Goal: Task Accomplishment & Management: Use online tool/utility

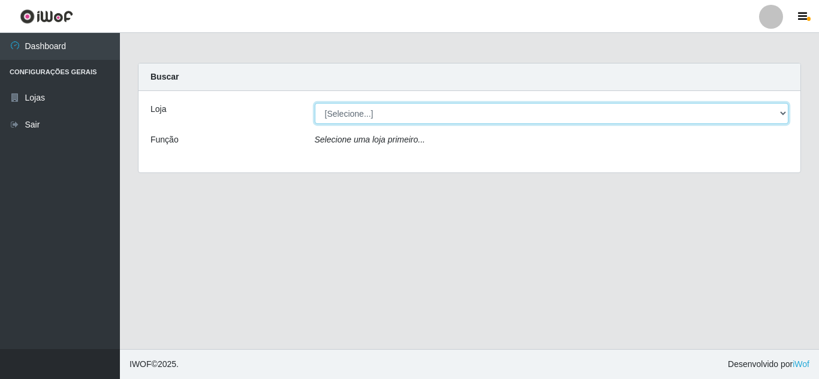
click at [366, 113] on select "[Selecione...] Queiroz Atacadão - [GEOGRAPHIC_DATA]" at bounding box center [552, 113] width 474 height 21
select select "225"
click at [315, 103] on select "[Selecione...] Queiroz Atacadão - [GEOGRAPHIC_DATA]" at bounding box center [552, 113] width 474 height 21
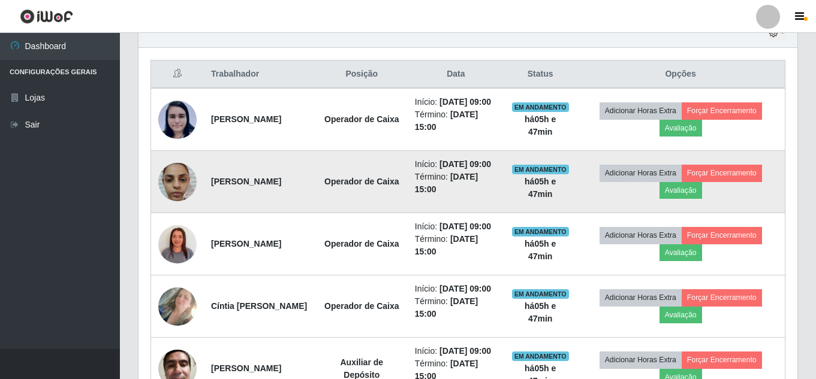
scroll to position [623, 0]
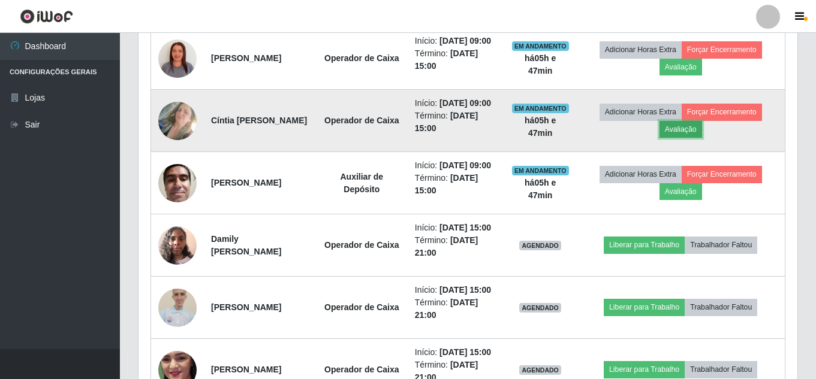
click at [681, 138] on button "Avaliação" at bounding box center [680, 129] width 43 height 17
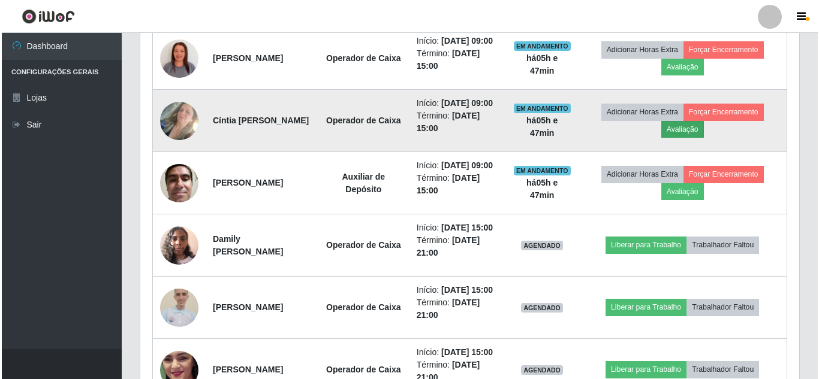
scroll to position [249, 653]
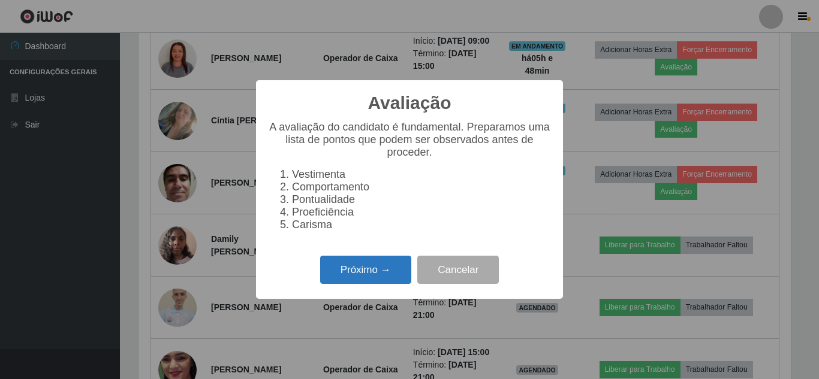
click at [378, 276] on button "Próximo →" at bounding box center [365, 270] width 91 height 28
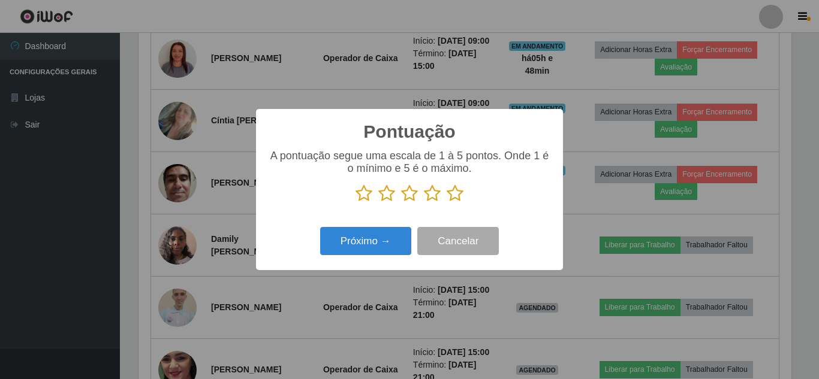
scroll to position [599044, 598640]
click at [365, 192] on icon at bounding box center [363, 194] width 17 height 18
click at [355, 203] on input "radio" at bounding box center [355, 203] width 0 height 0
click at [367, 247] on button "Próximo →" at bounding box center [365, 241] width 91 height 28
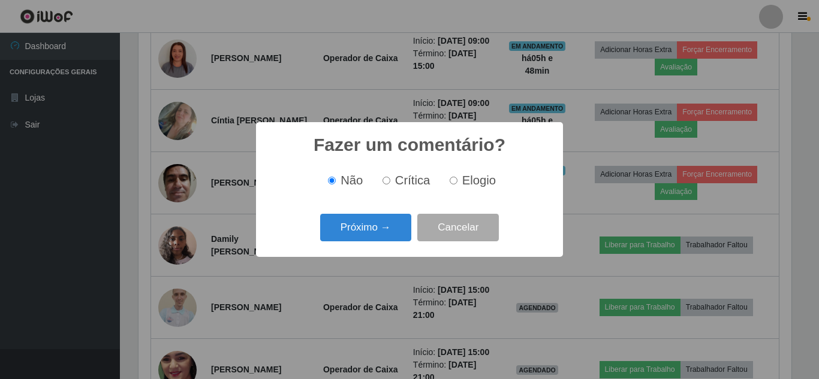
click at [388, 181] on input "Crítica" at bounding box center [386, 181] width 8 height 8
radio input "true"
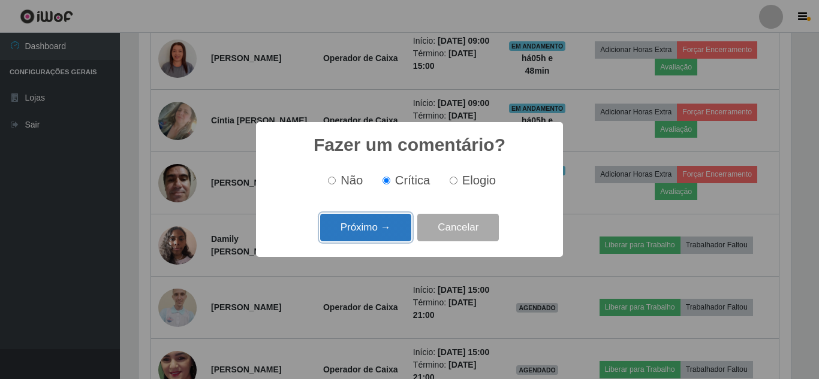
click at [369, 231] on button "Próximo →" at bounding box center [365, 228] width 91 height 28
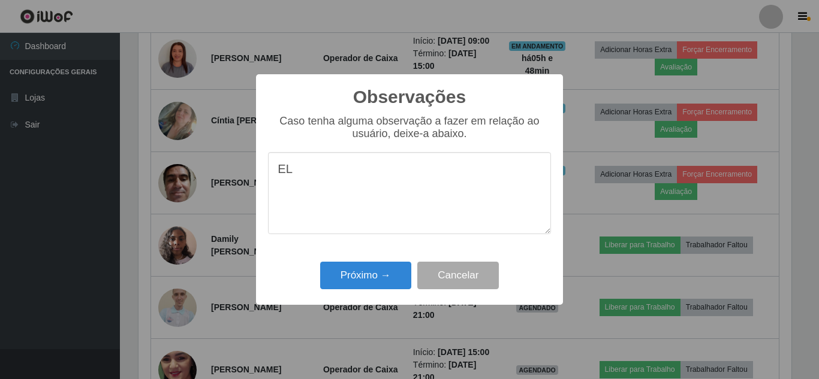
type textarea "E"
type textarea "M"
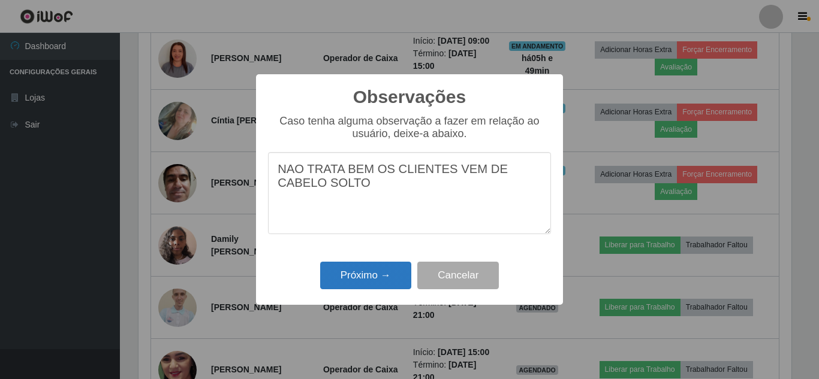
type textarea "NAO TRATA BEM OS CLIENTES VEM DE CABELO SOLTO"
click at [356, 284] on button "Próximo →" at bounding box center [365, 276] width 91 height 28
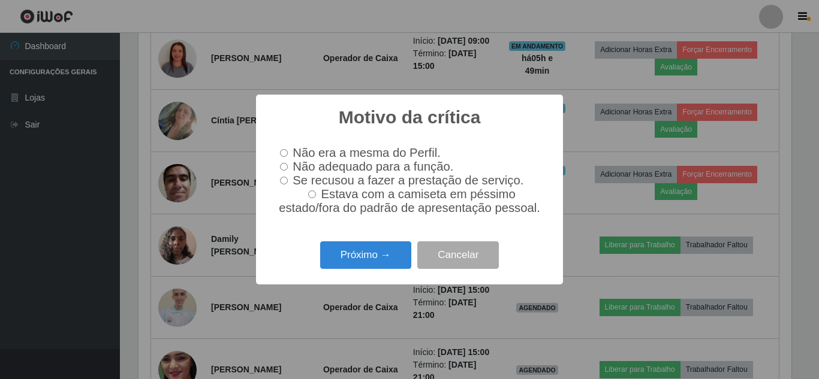
click at [282, 165] on input "Não adequado para a função." at bounding box center [284, 167] width 8 height 8
radio input "true"
click at [364, 257] on button "Próximo →" at bounding box center [365, 256] width 91 height 28
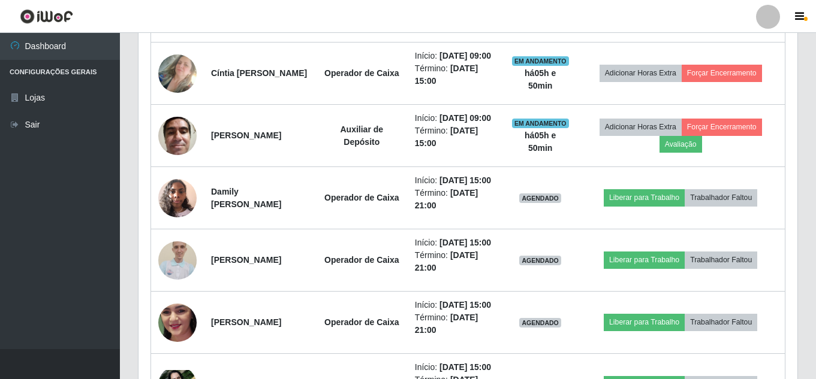
scroll to position [623, 0]
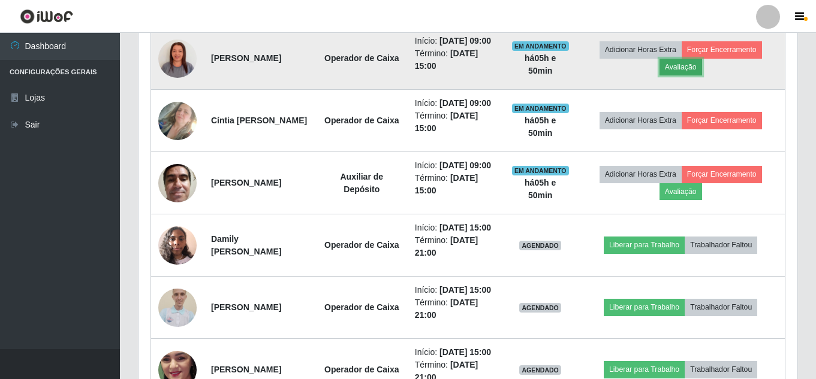
click at [697, 76] on button "Avaliação" at bounding box center [680, 67] width 43 height 17
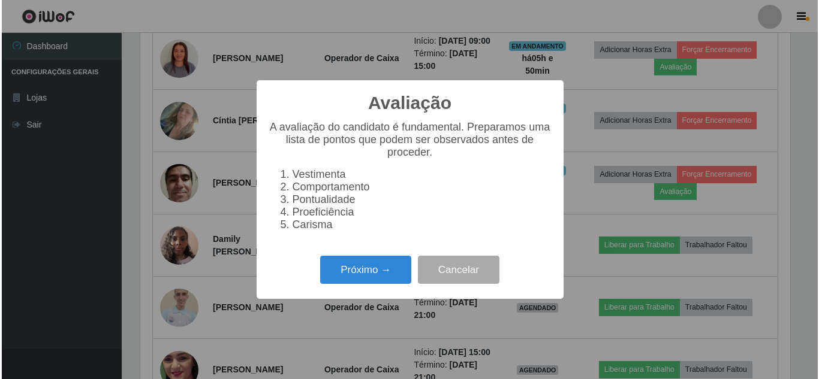
scroll to position [249, 653]
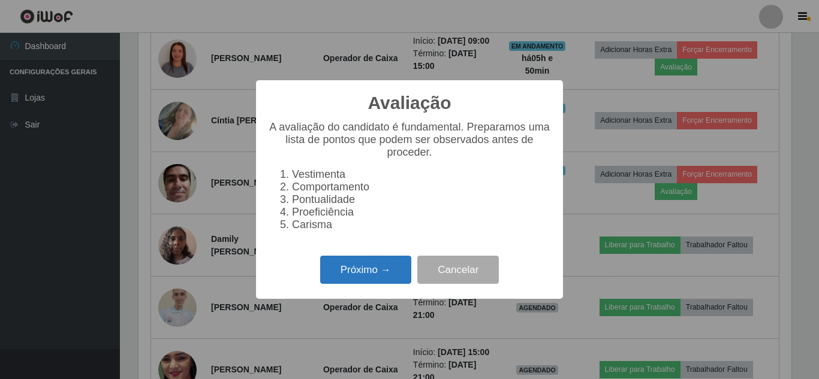
click at [363, 275] on button "Próximo →" at bounding box center [365, 270] width 91 height 28
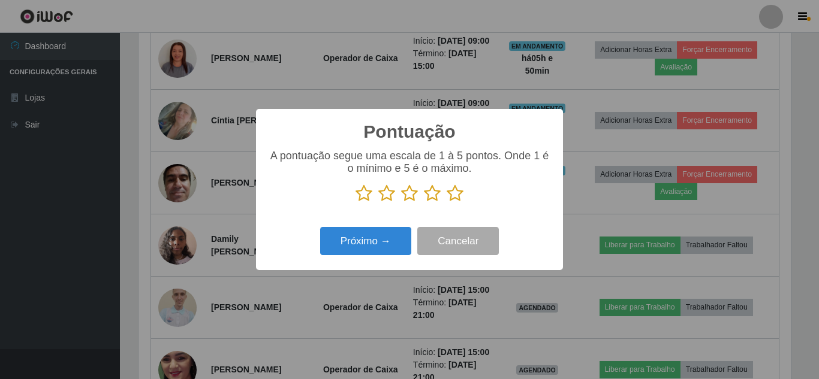
click at [457, 197] on icon at bounding box center [454, 194] width 17 height 18
click at [446, 203] on input "radio" at bounding box center [446, 203] width 0 height 0
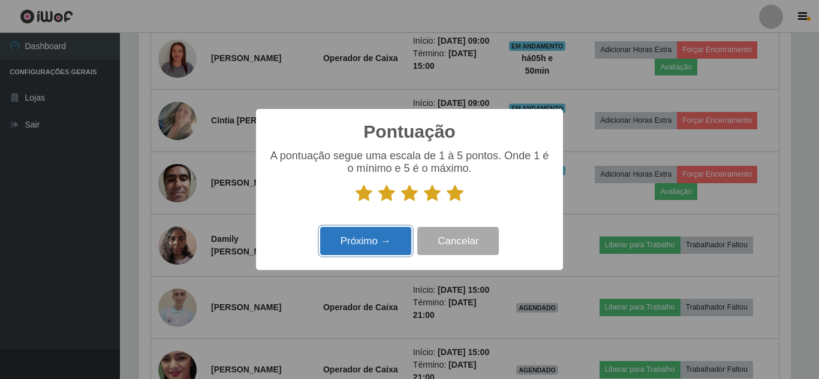
click at [364, 236] on button "Próximo →" at bounding box center [365, 241] width 91 height 28
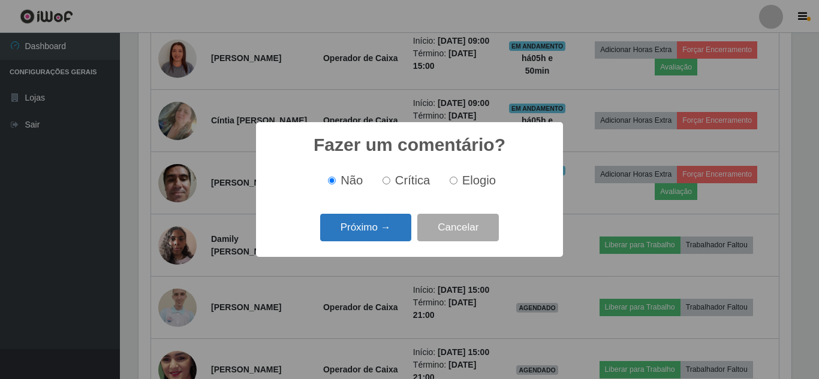
click at [366, 233] on button "Próximo →" at bounding box center [365, 228] width 91 height 28
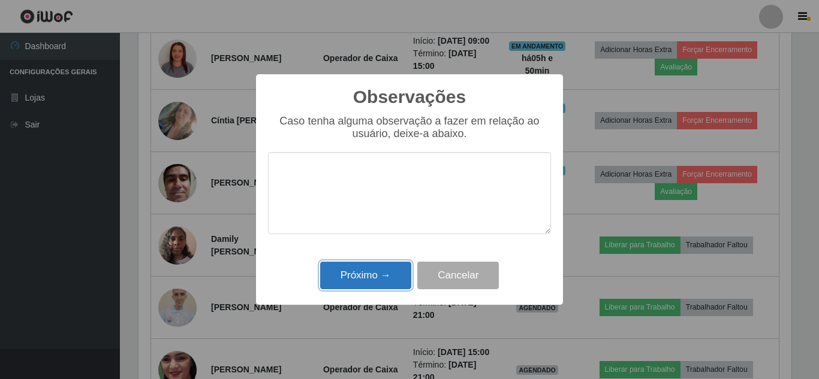
click at [367, 285] on button "Próximo →" at bounding box center [365, 276] width 91 height 28
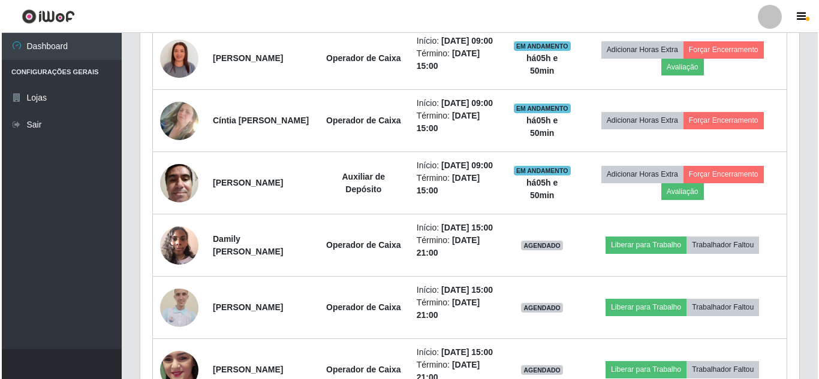
scroll to position [249, 659]
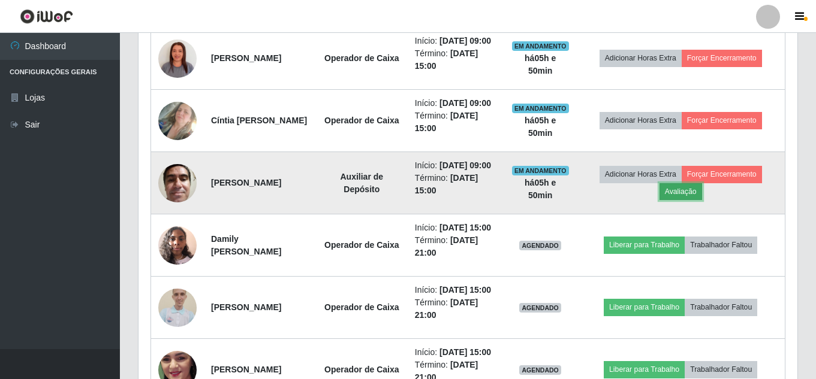
click at [686, 200] on button "Avaliação" at bounding box center [680, 191] width 43 height 17
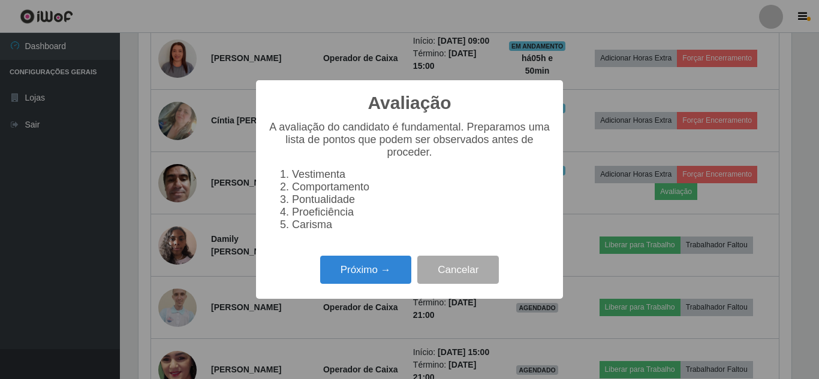
scroll to position [249, 653]
click at [367, 279] on button "Próximo →" at bounding box center [365, 270] width 91 height 28
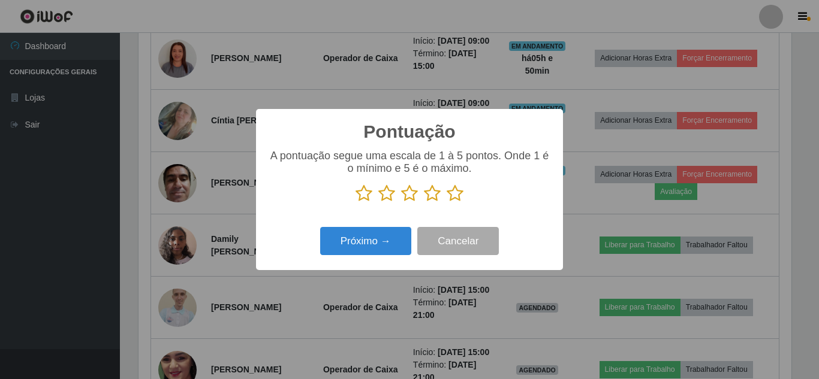
scroll to position [599044, 598640]
click at [458, 194] on icon at bounding box center [454, 194] width 17 height 18
click at [446, 203] on input "radio" at bounding box center [446, 203] width 0 height 0
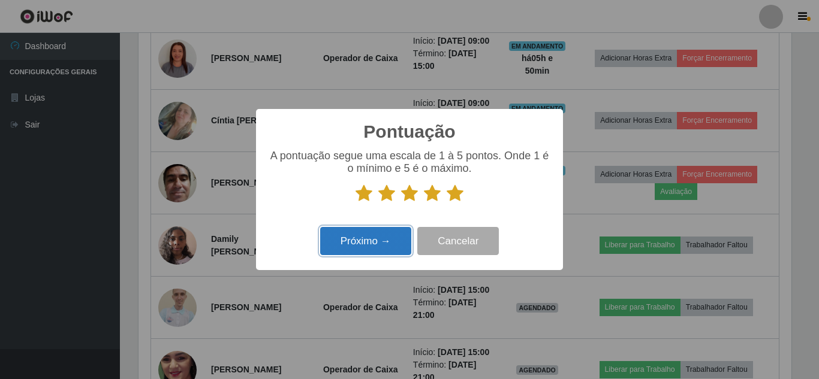
click at [361, 246] on button "Próximo →" at bounding box center [365, 241] width 91 height 28
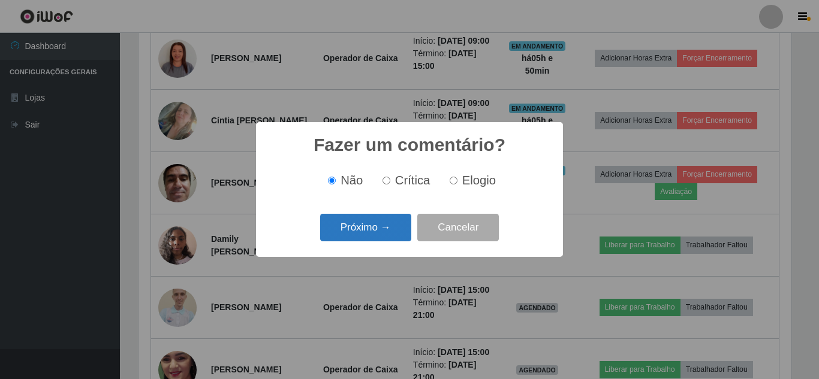
click at [369, 228] on button "Próximo →" at bounding box center [365, 228] width 91 height 28
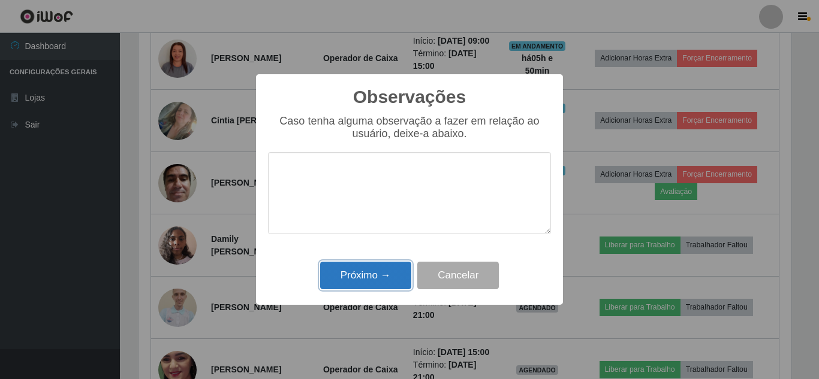
click at [358, 277] on button "Próximo →" at bounding box center [365, 276] width 91 height 28
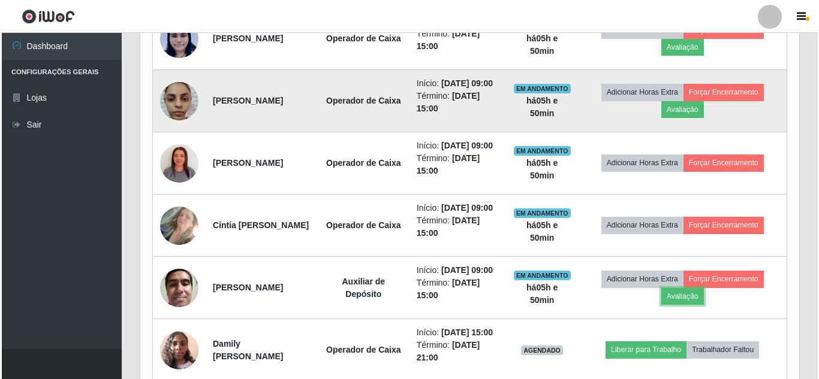
scroll to position [443, 0]
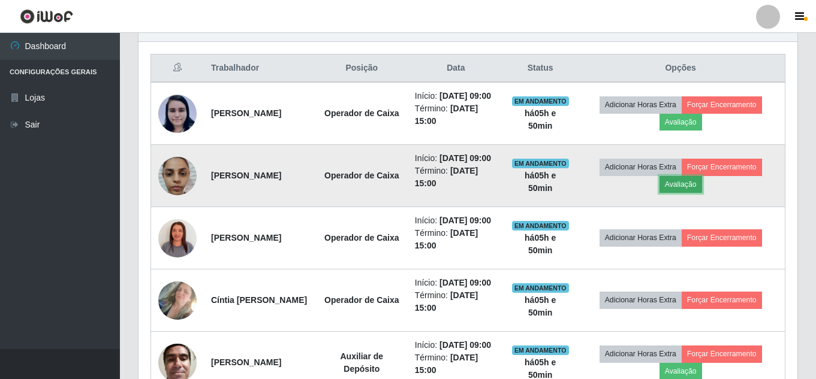
click at [692, 193] on button "Avaliação" at bounding box center [680, 184] width 43 height 17
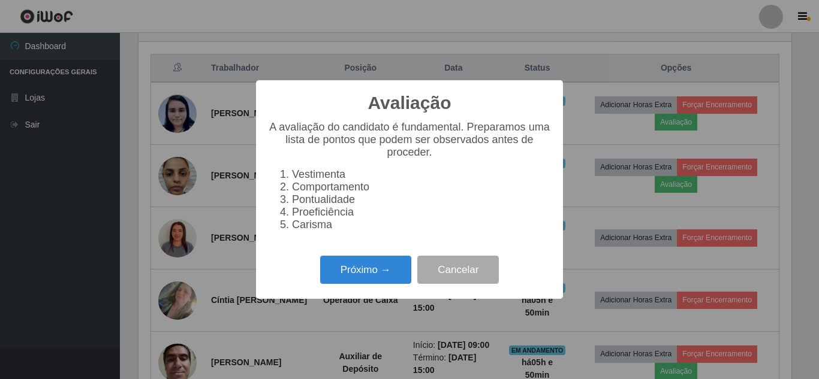
scroll to position [249, 653]
click at [335, 284] on button "Próximo →" at bounding box center [365, 270] width 91 height 28
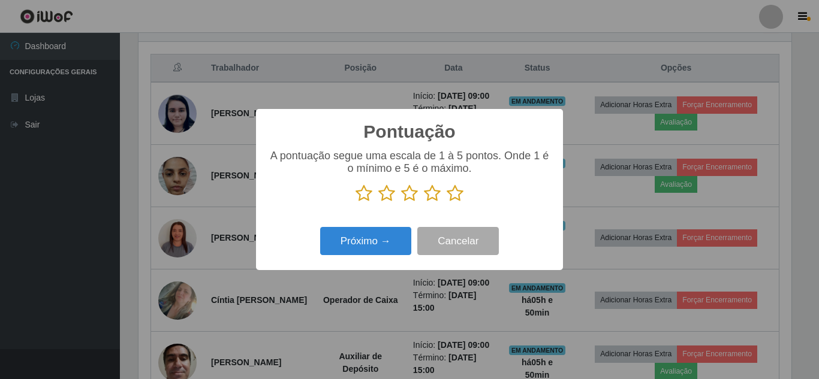
scroll to position [599044, 598640]
click at [452, 198] on icon at bounding box center [454, 194] width 17 height 18
click at [446, 203] on input "radio" at bounding box center [446, 203] width 0 height 0
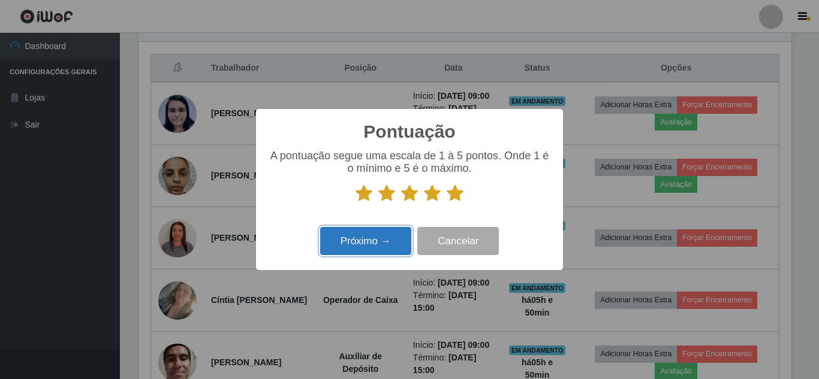
click at [381, 243] on button "Próximo →" at bounding box center [365, 241] width 91 height 28
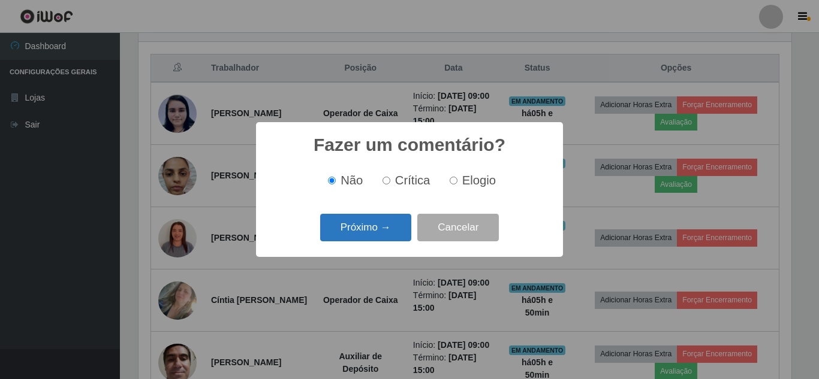
click at [381, 232] on button "Próximo →" at bounding box center [365, 228] width 91 height 28
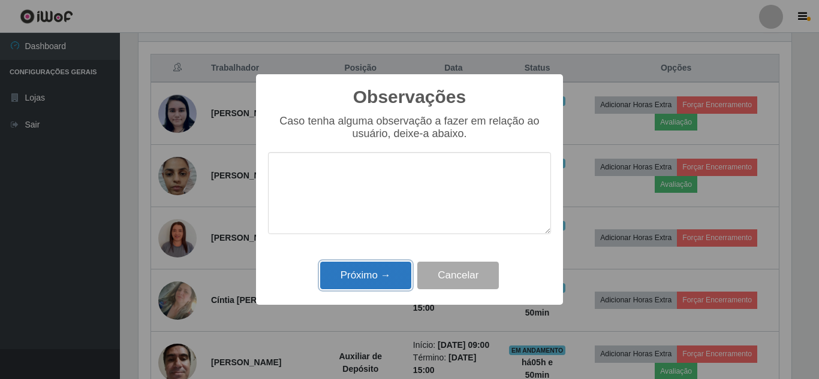
click at [372, 276] on button "Próximo →" at bounding box center [365, 276] width 91 height 28
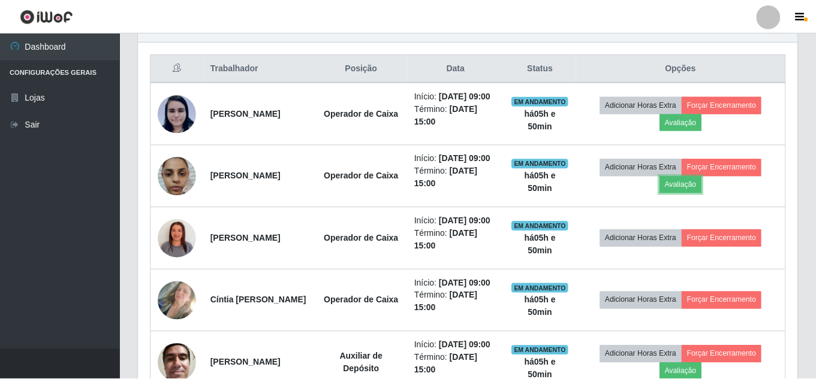
scroll to position [249, 659]
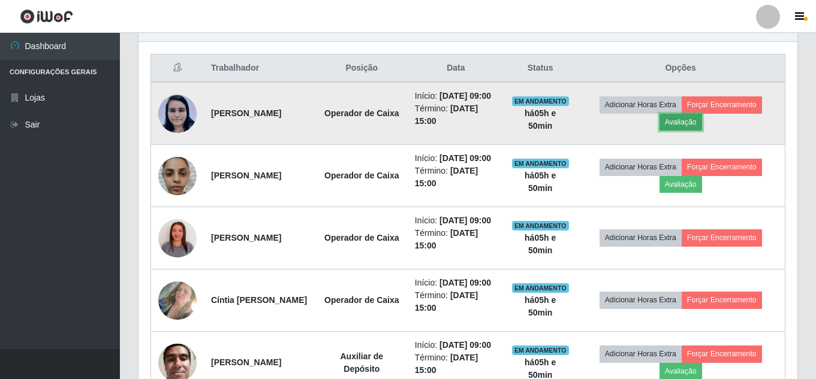
click at [696, 129] on button "Avaliação" at bounding box center [680, 122] width 43 height 17
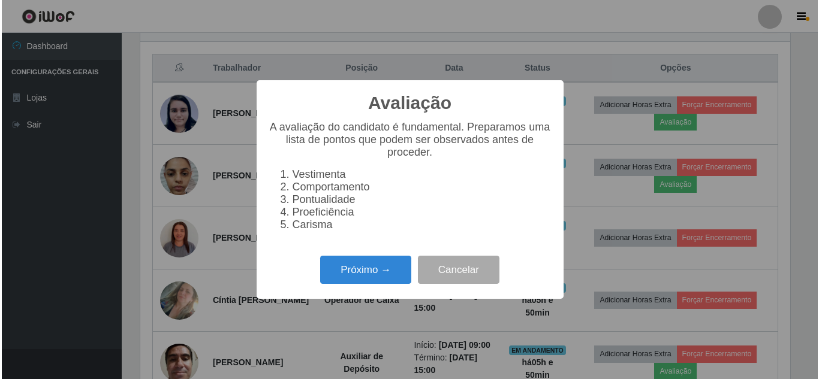
scroll to position [249, 653]
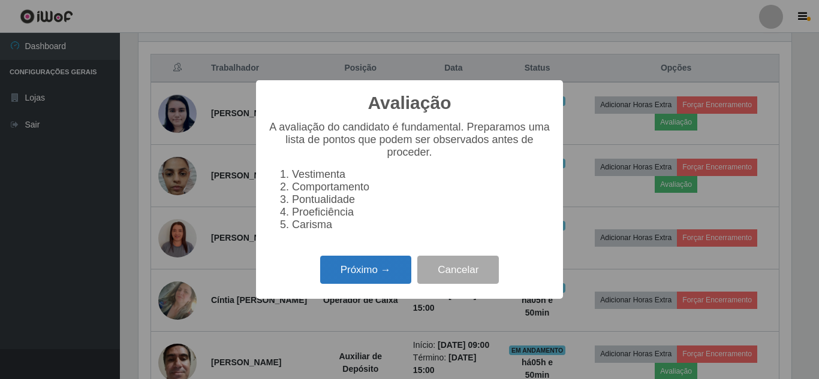
click at [376, 270] on button "Próximo →" at bounding box center [365, 270] width 91 height 28
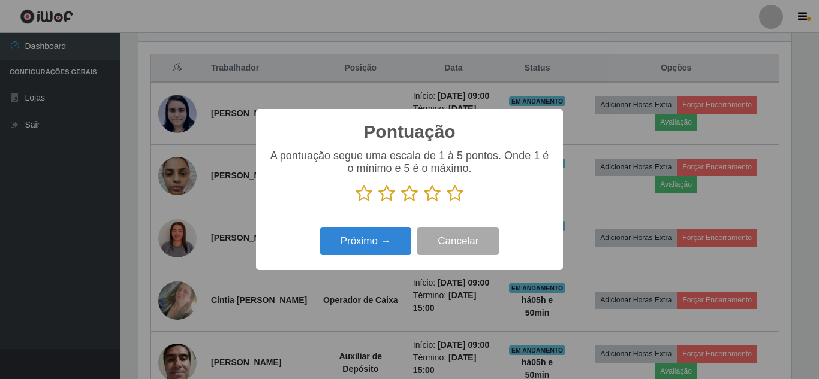
scroll to position [599044, 598640]
click at [457, 196] on icon at bounding box center [454, 194] width 17 height 18
click at [446, 203] on input "radio" at bounding box center [446, 203] width 0 height 0
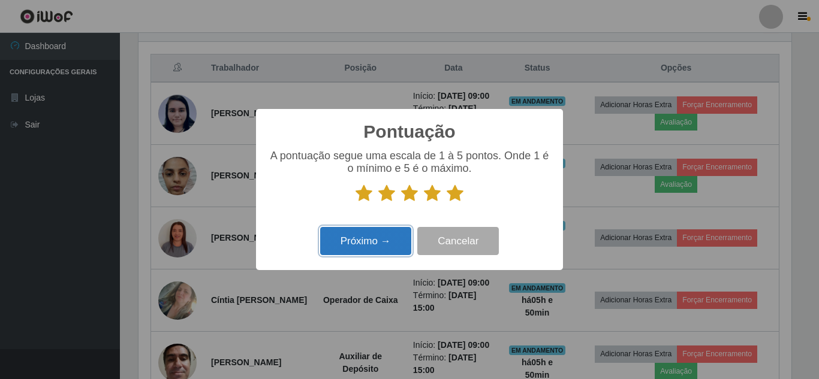
click at [378, 245] on button "Próximo →" at bounding box center [365, 241] width 91 height 28
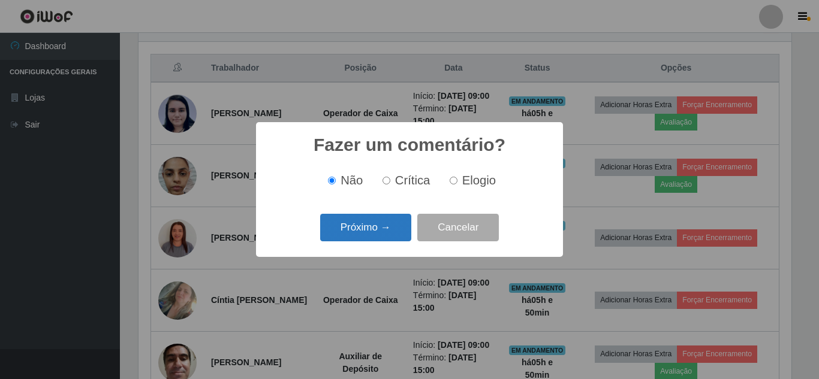
click at [377, 236] on button "Próximo →" at bounding box center [365, 228] width 91 height 28
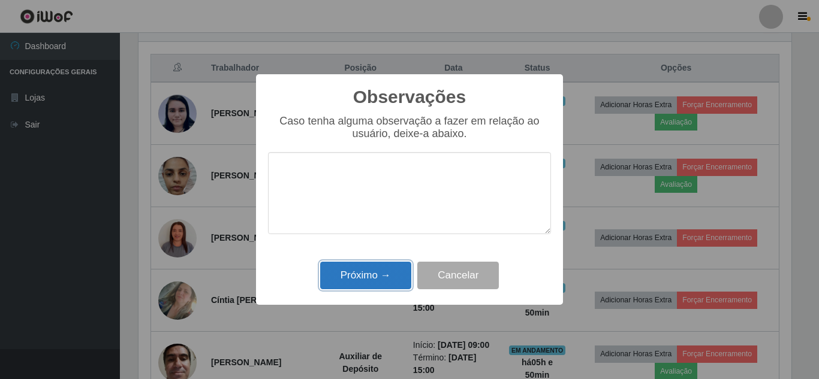
click at [375, 272] on button "Próximo →" at bounding box center [365, 276] width 91 height 28
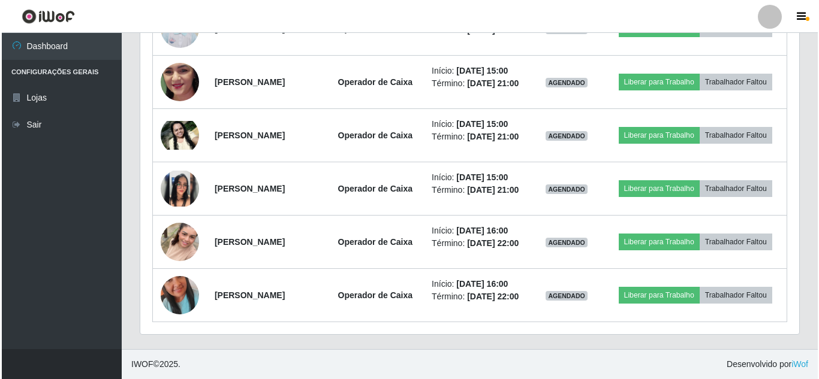
scroll to position [894, 0]
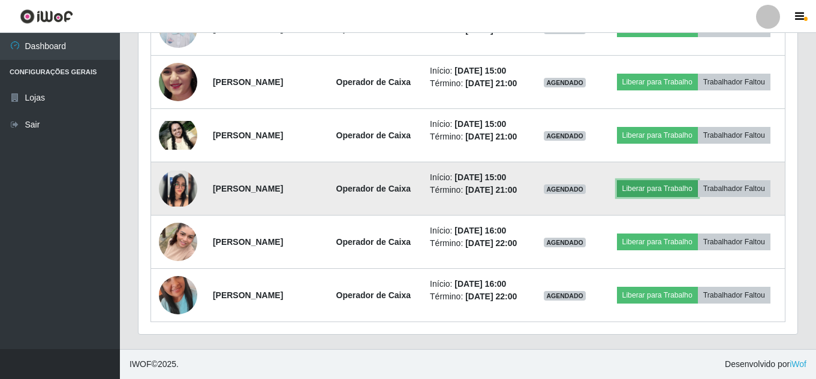
click at [640, 197] on button "Liberar para Trabalho" at bounding box center [657, 188] width 81 height 17
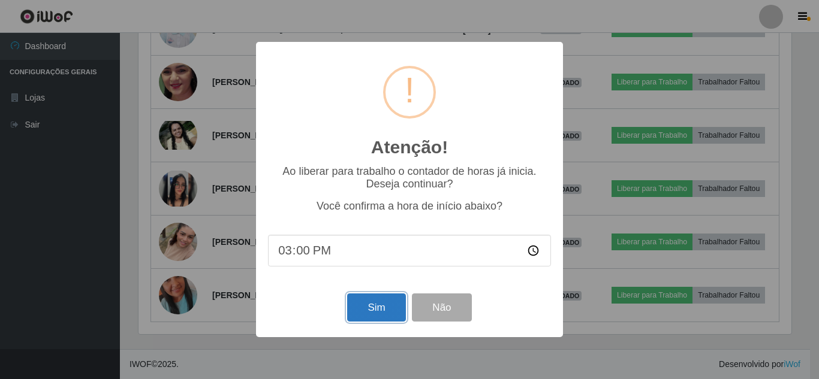
click at [390, 310] on button "Sim" at bounding box center [376, 308] width 58 height 28
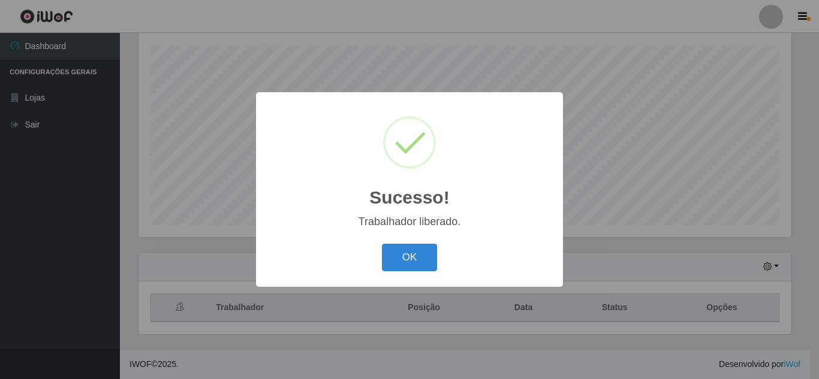
click at [382, 244] on button "OK" at bounding box center [410, 258] width 56 height 28
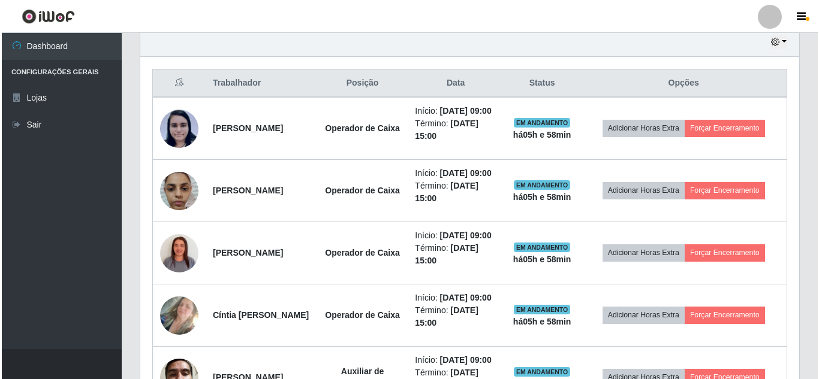
scroll to position [440, 0]
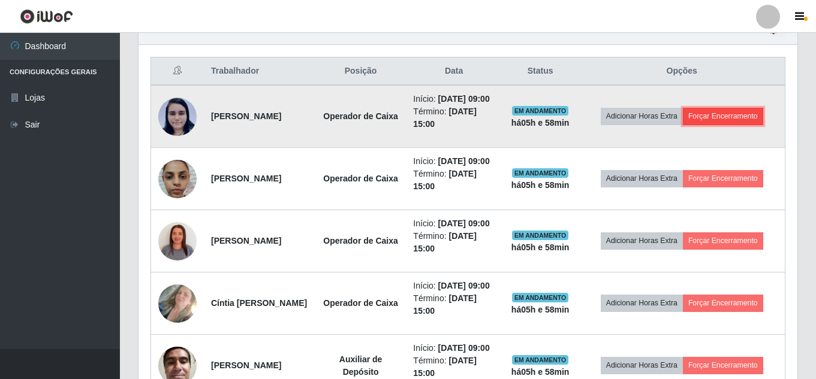
click at [731, 119] on button "Forçar Encerramento" at bounding box center [723, 116] width 80 height 17
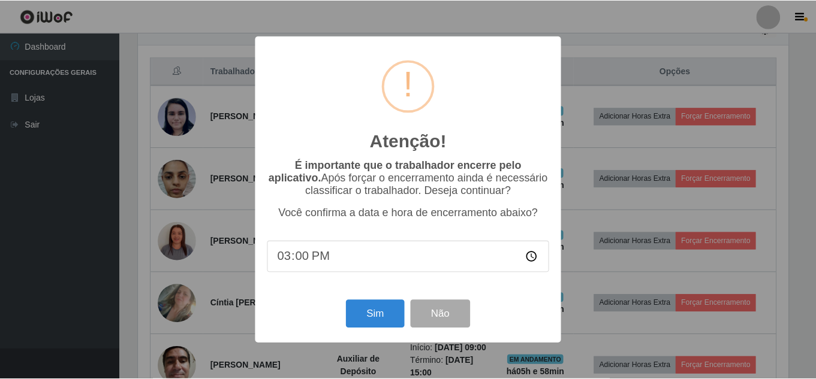
scroll to position [249, 653]
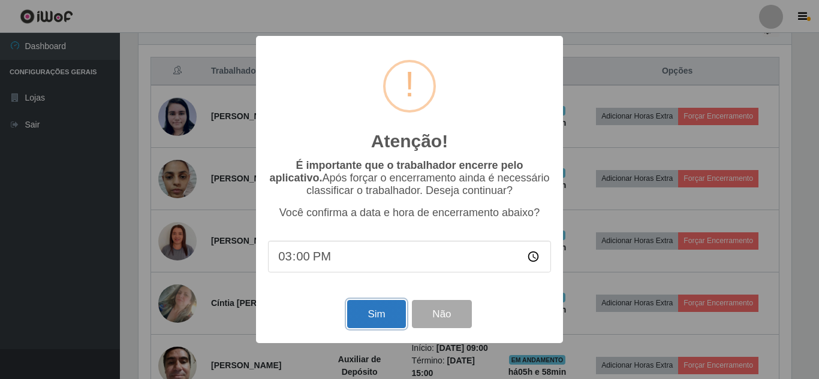
click at [397, 320] on button "Sim" at bounding box center [376, 314] width 58 height 28
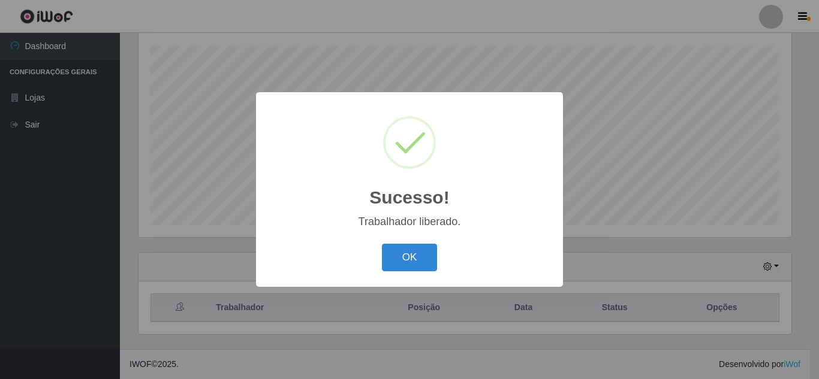
click at [382, 244] on button "OK" at bounding box center [410, 258] width 56 height 28
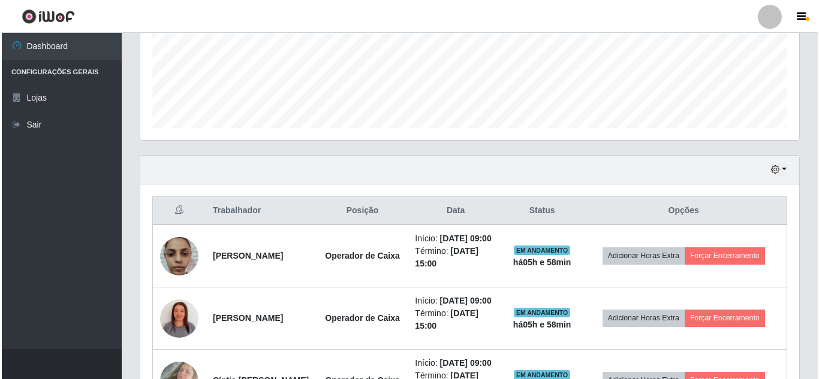
scroll to position [302, 0]
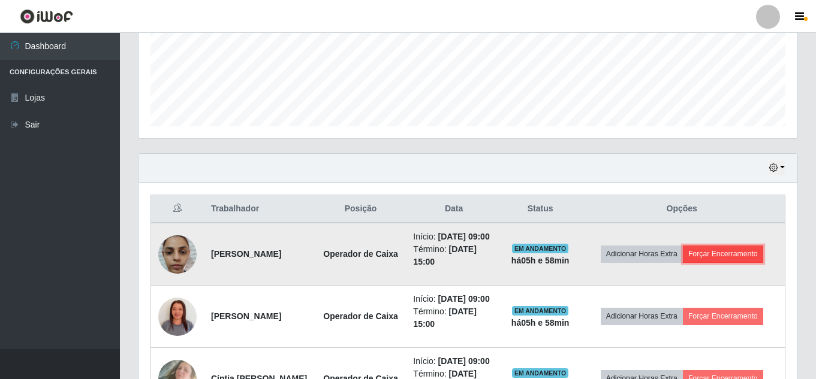
click at [729, 254] on button "Forçar Encerramento" at bounding box center [723, 254] width 80 height 17
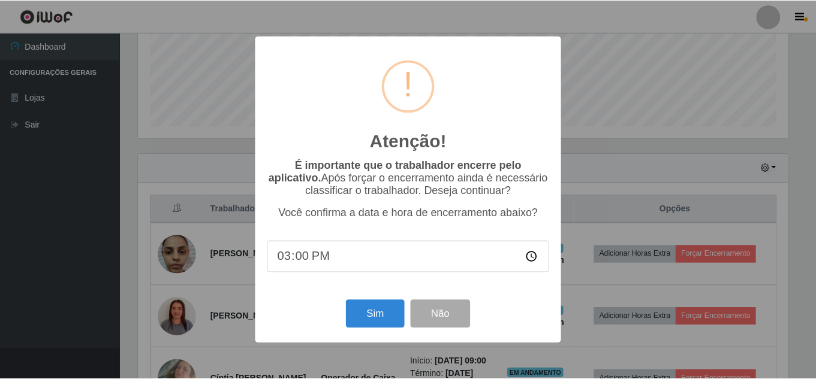
scroll to position [249, 653]
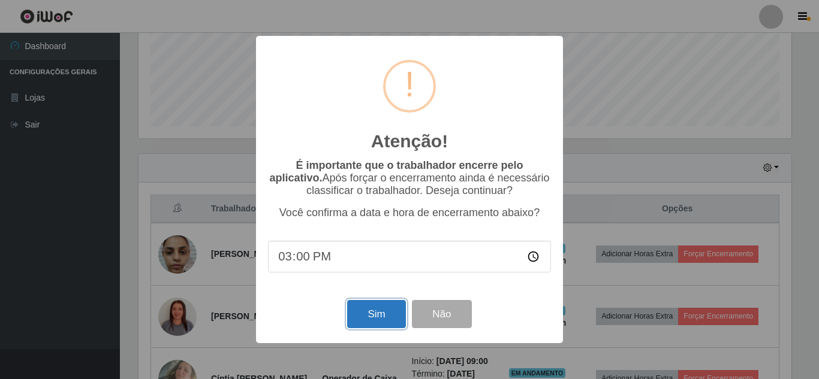
click at [373, 319] on button "Sim" at bounding box center [376, 314] width 58 height 28
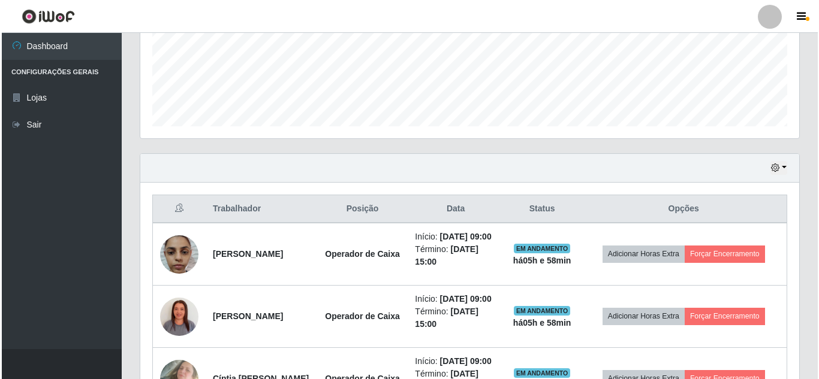
scroll to position [203, 0]
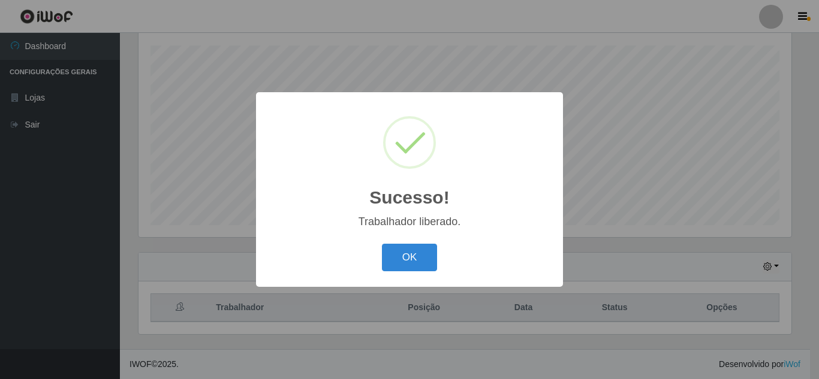
click at [382, 244] on button "OK" at bounding box center [410, 258] width 56 height 28
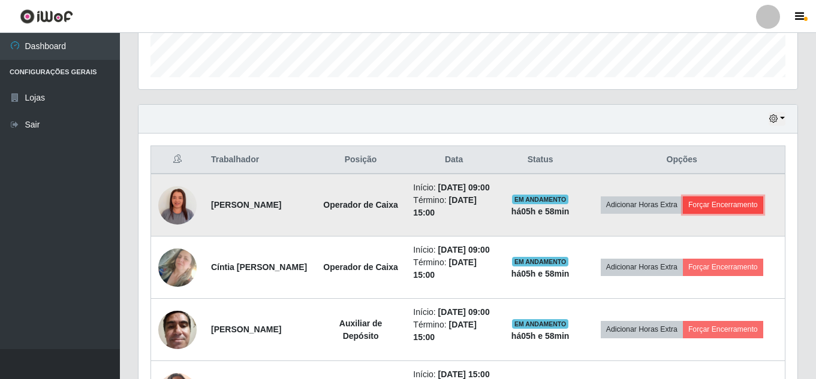
click at [746, 211] on button "Forçar Encerramento" at bounding box center [723, 205] width 80 height 17
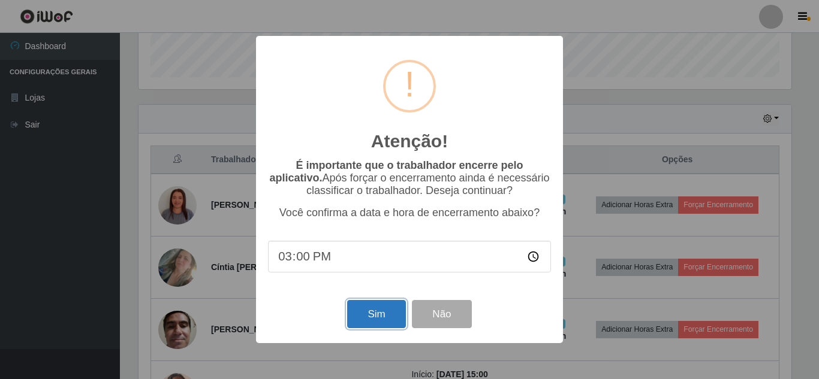
click at [384, 307] on button "Sim" at bounding box center [376, 314] width 58 height 28
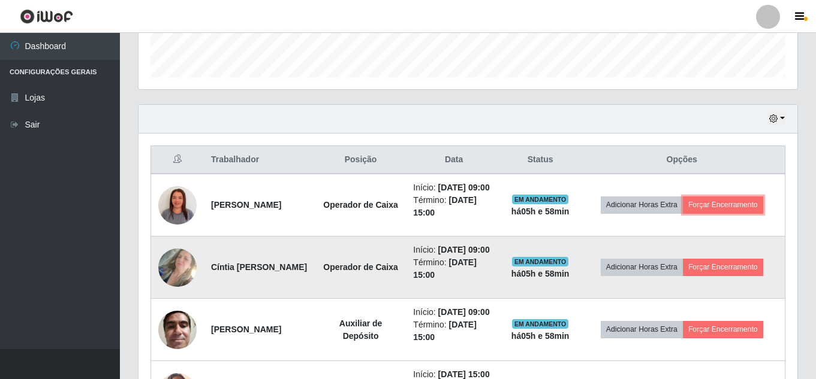
click at [683, 197] on button "Forçar Encerramento" at bounding box center [723, 205] width 80 height 17
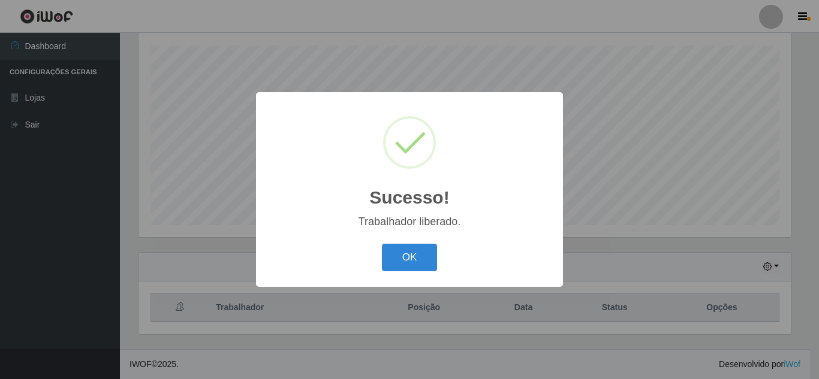
click at [382, 244] on button "OK" at bounding box center [410, 258] width 56 height 28
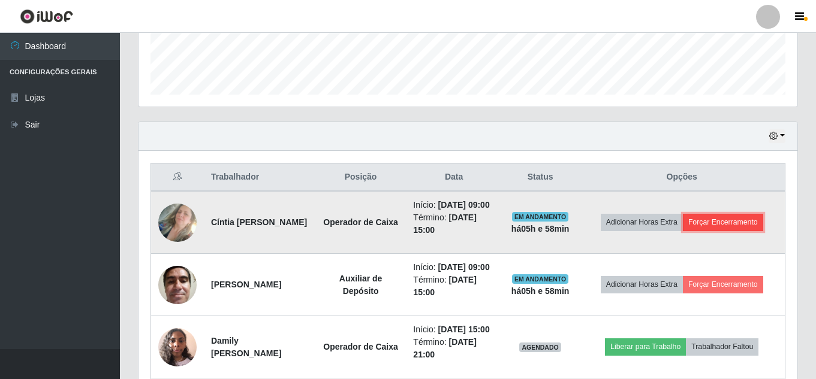
click at [737, 221] on button "Forçar Encerramento" at bounding box center [723, 222] width 80 height 17
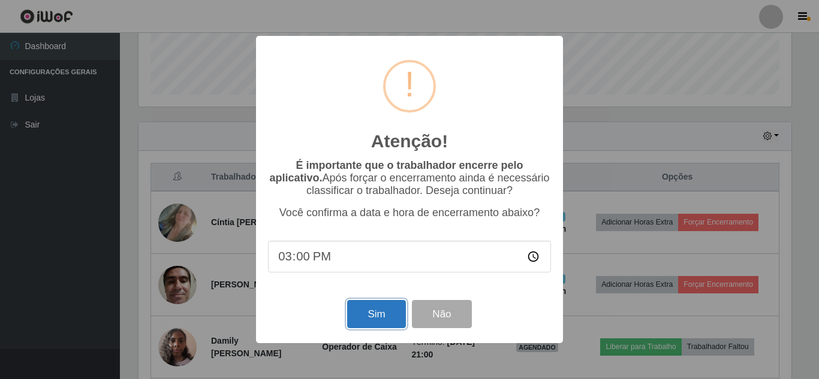
click at [374, 308] on button "Sim" at bounding box center [376, 314] width 58 height 28
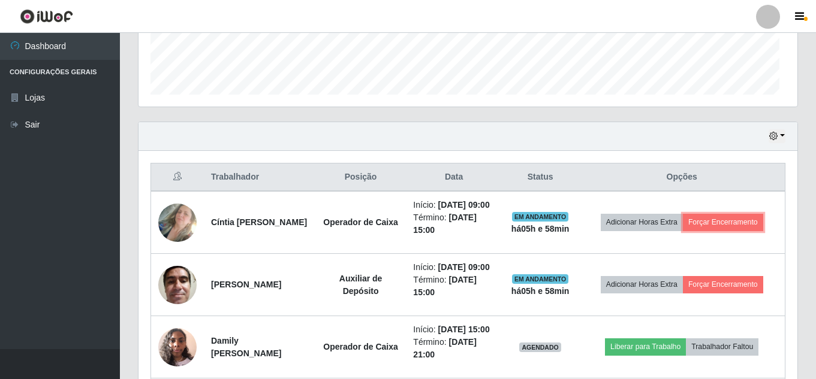
click button "Forçar Encerramento" at bounding box center [723, 222] width 80 height 17
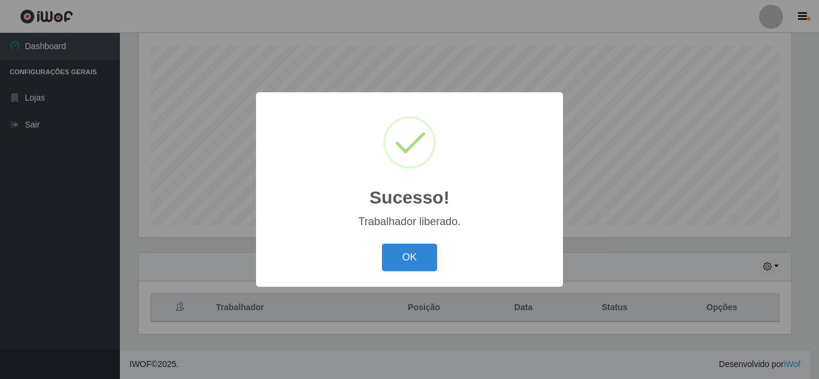
click at [382, 244] on button "OK" at bounding box center [410, 258] width 56 height 28
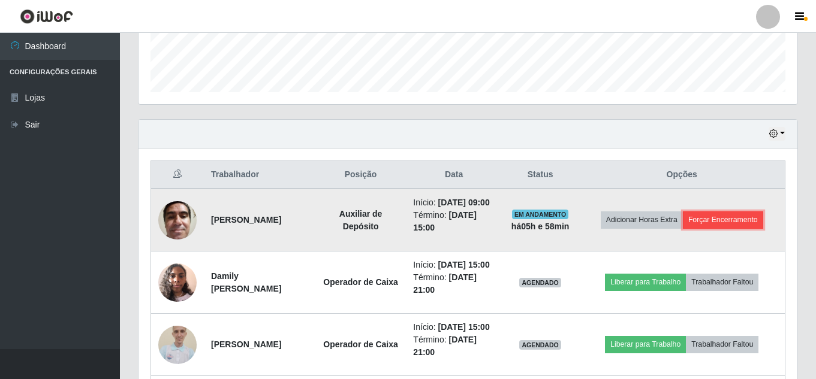
click at [728, 219] on button "Forçar Encerramento" at bounding box center [723, 220] width 80 height 17
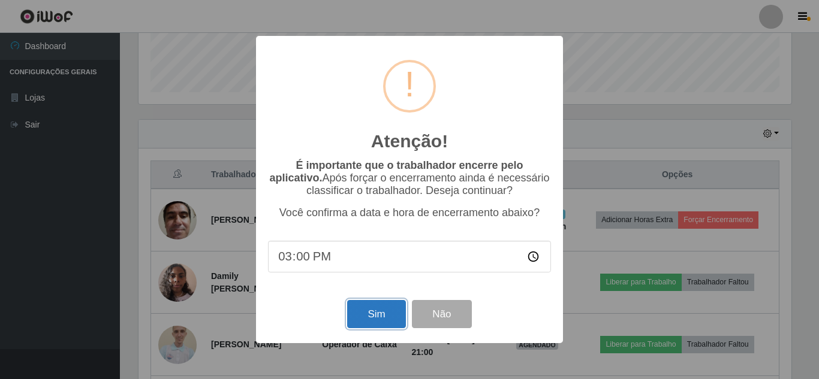
click at [377, 314] on button "Sim" at bounding box center [376, 314] width 58 height 28
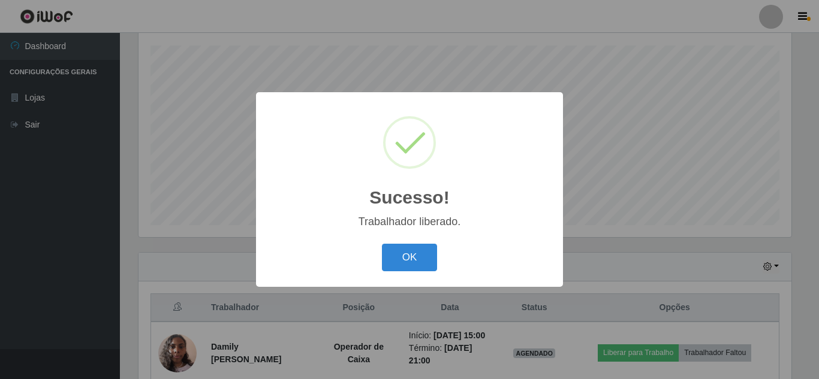
click at [382, 244] on button "OK" at bounding box center [410, 258] width 56 height 28
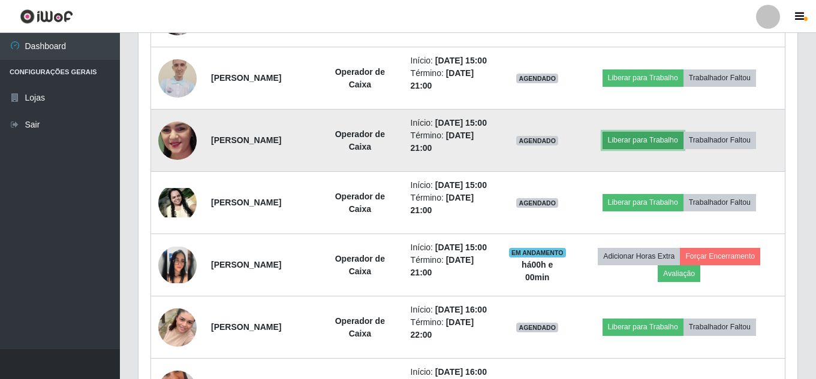
click at [635, 149] on button "Liberar para Trabalho" at bounding box center [642, 140] width 81 height 17
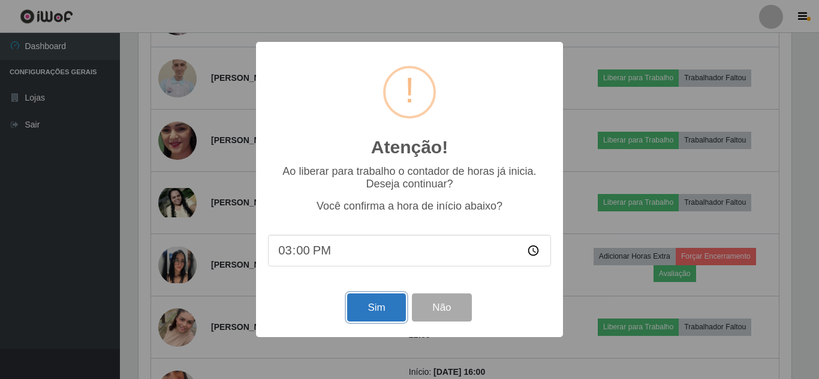
click at [356, 310] on button "Sim" at bounding box center [376, 308] width 58 height 28
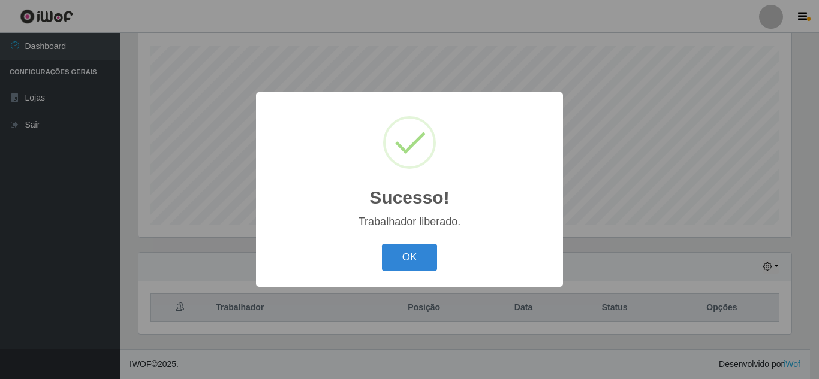
click at [382, 244] on button "OK" at bounding box center [410, 258] width 56 height 28
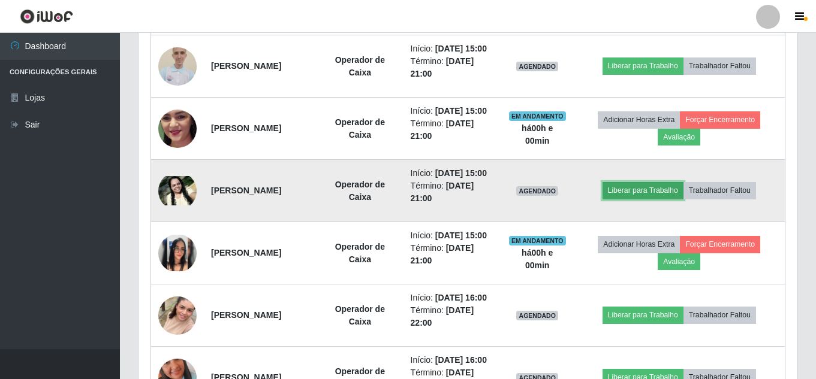
click at [639, 199] on button "Liberar para Trabalho" at bounding box center [642, 190] width 81 height 17
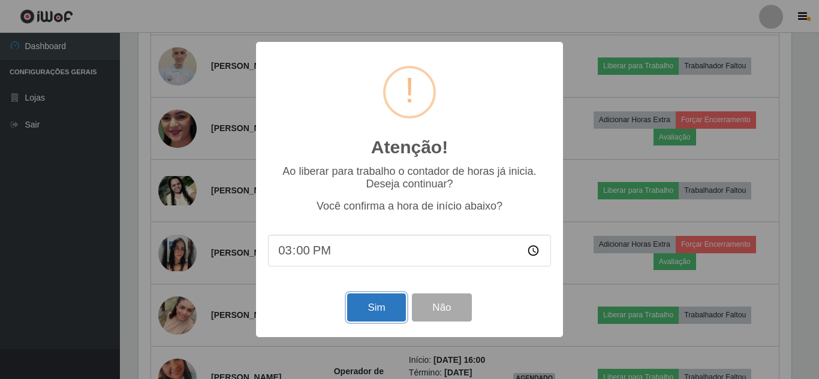
click at [367, 307] on button "Sim" at bounding box center [376, 308] width 58 height 28
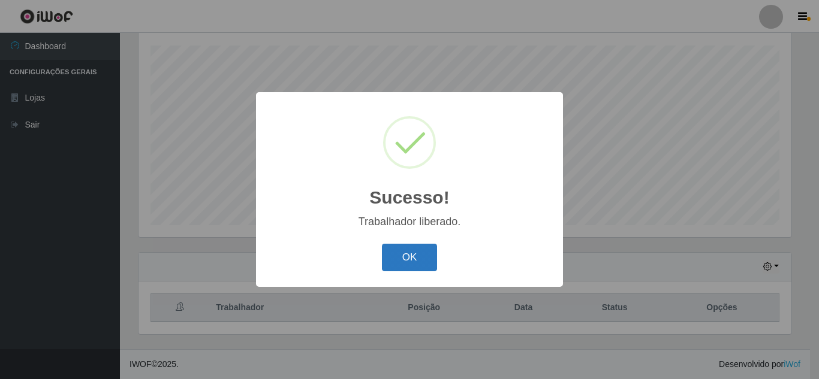
click at [390, 263] on button "OK" at bounding box center [410, 258] width 56 height 28
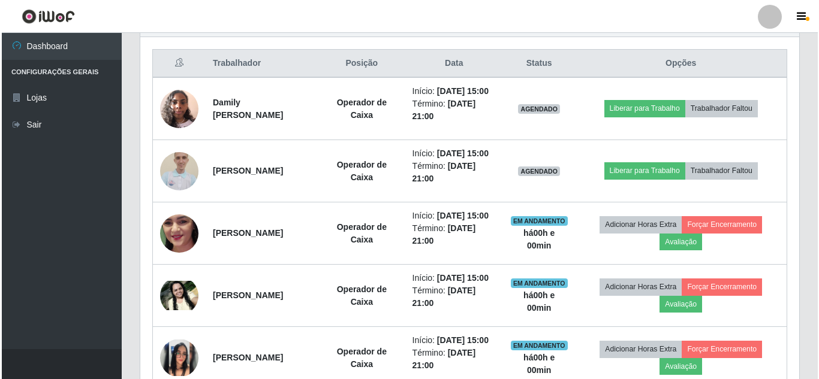
scroll to position [444, 0]
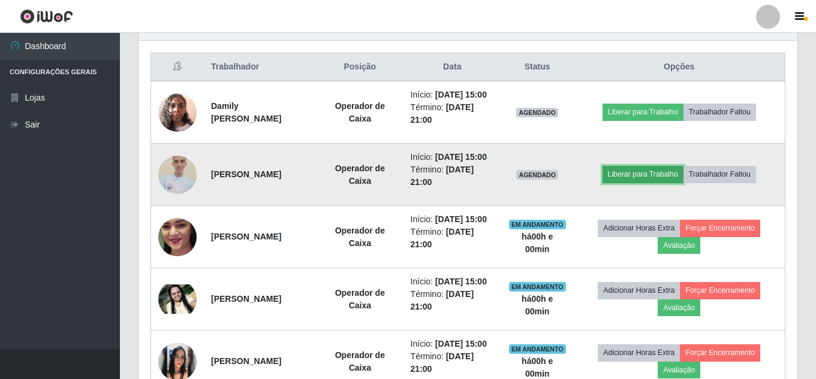
click at [632, 183] on button "Liberar para Trabalho" at bounding box center [642, 174] width 81 height 17
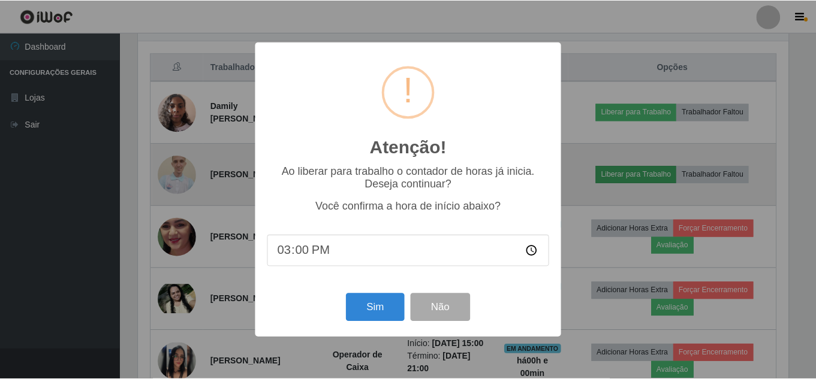
scroll to position [249, 653]
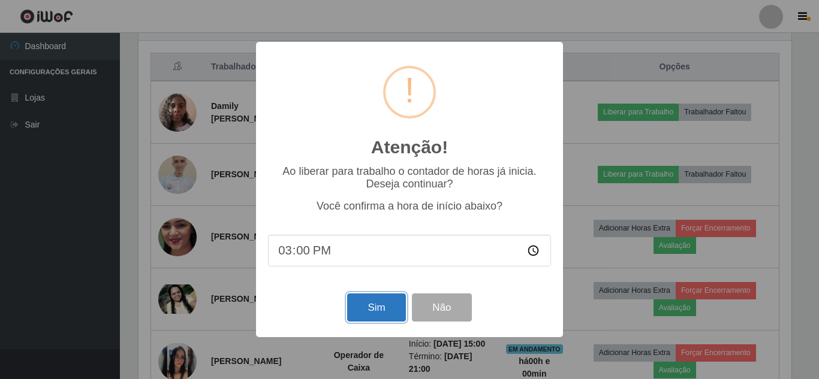
click at [380, 313] on button "Sim" at bounding box center [376, 308] width 58 height 28
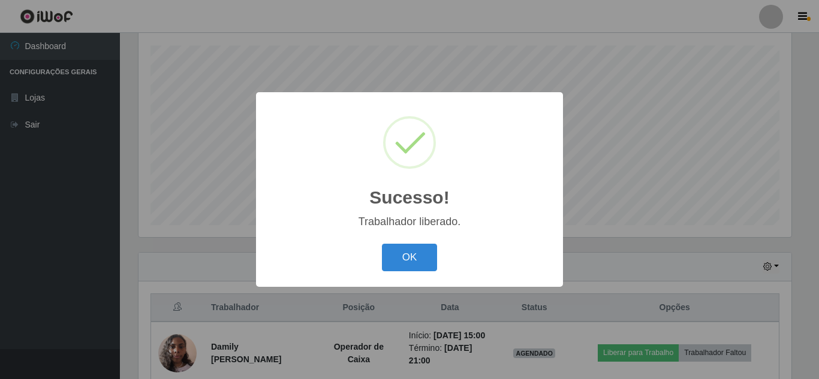
click at [382, 244] on button "OK" at bounding box center [410, 258] width 56 height 28
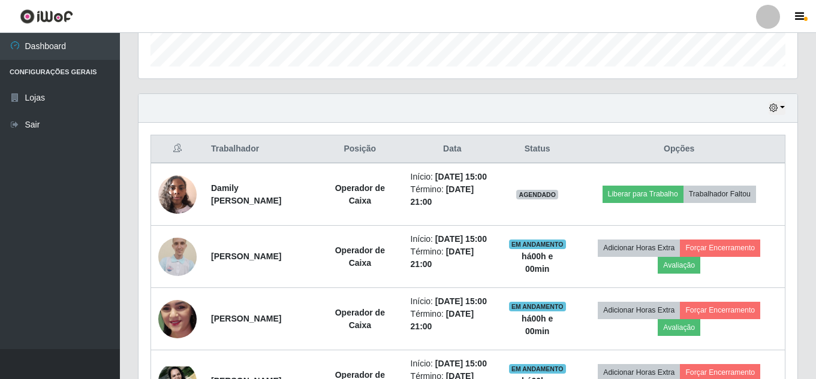
scroll to position [399, 0]
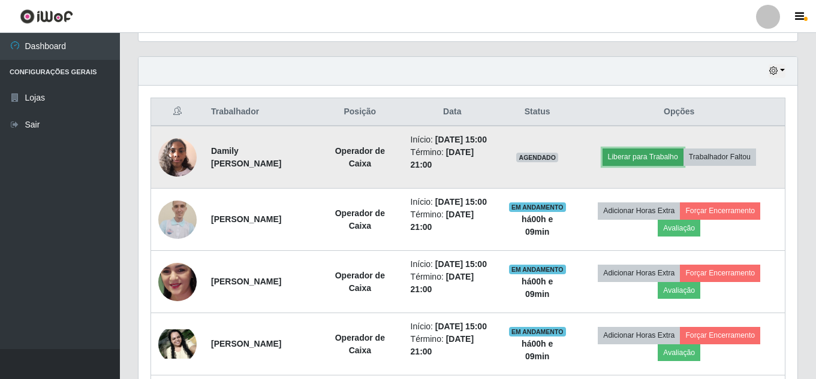
click at [648, 165] on button "Liberar para Trabalho" at bounding box center [642, 157] width 81 height 17
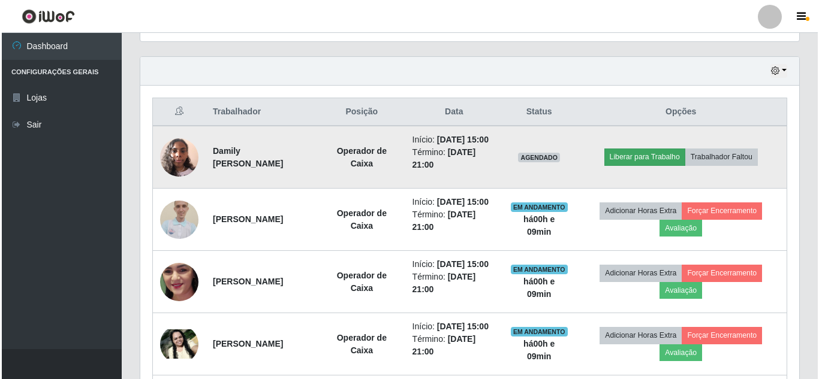
scroll to position [249, 653]
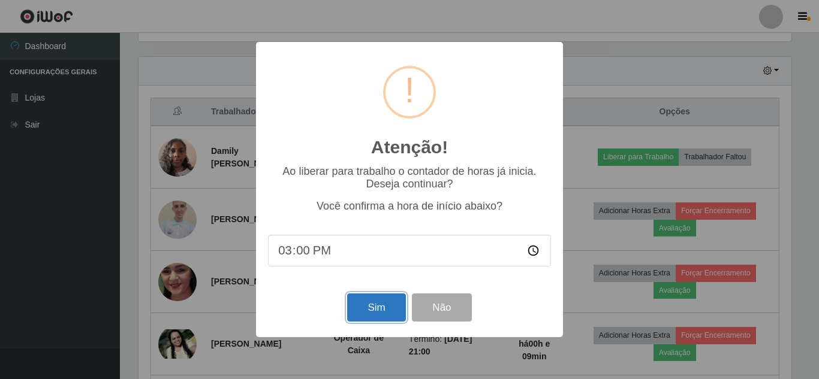
click at [369, 308] on button "Sim" at bounding box center [376, 308] width 58 height 28
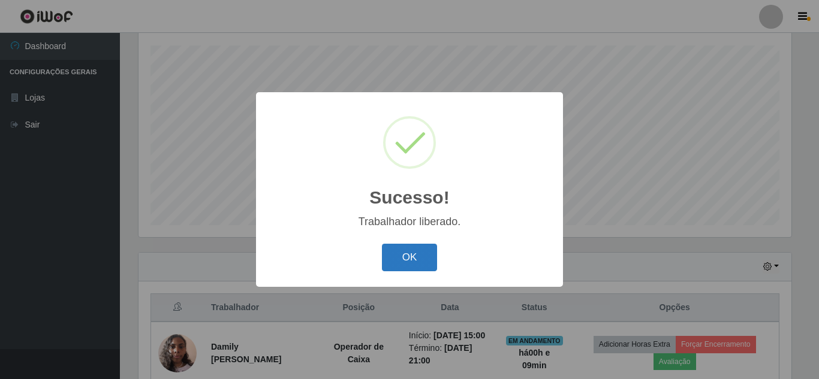
click at [409, 264] on button "OK" at bounding box center [410, 258] width 56 height 28
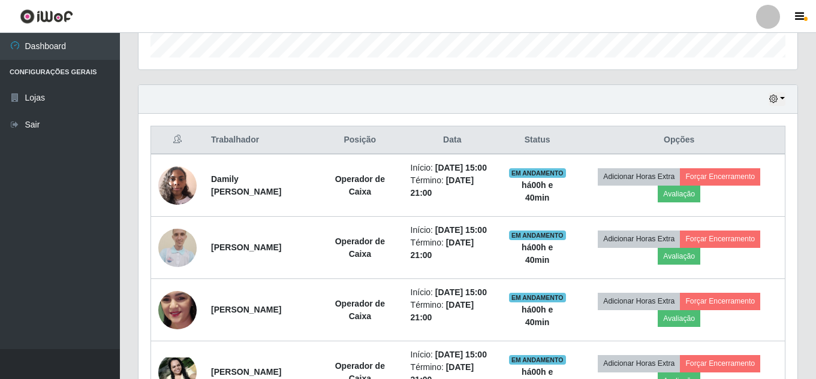
scroll to position [357, 0]
